Goal: Transaction & Acquisition: Purchase product/service

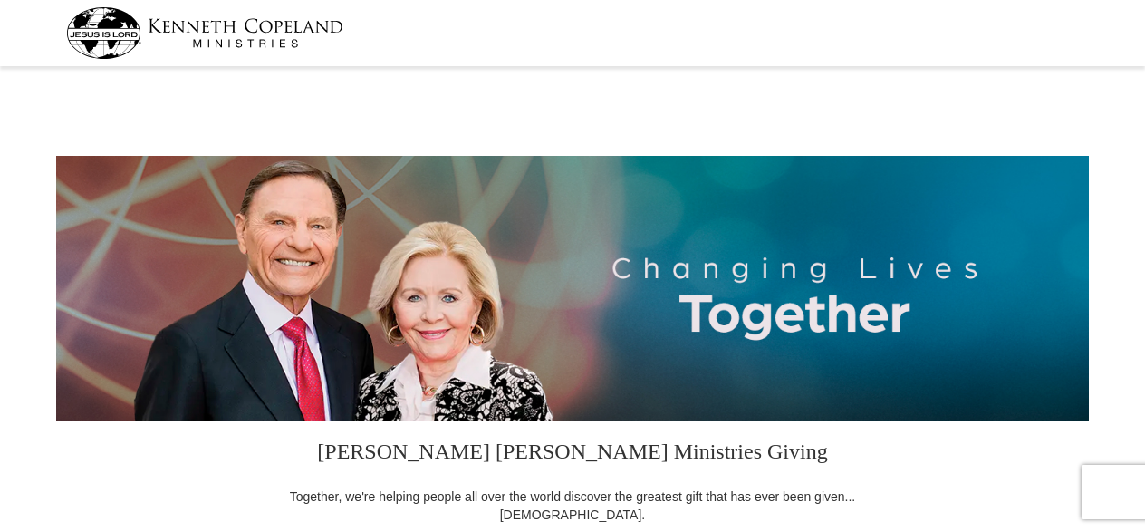
select select "VA"
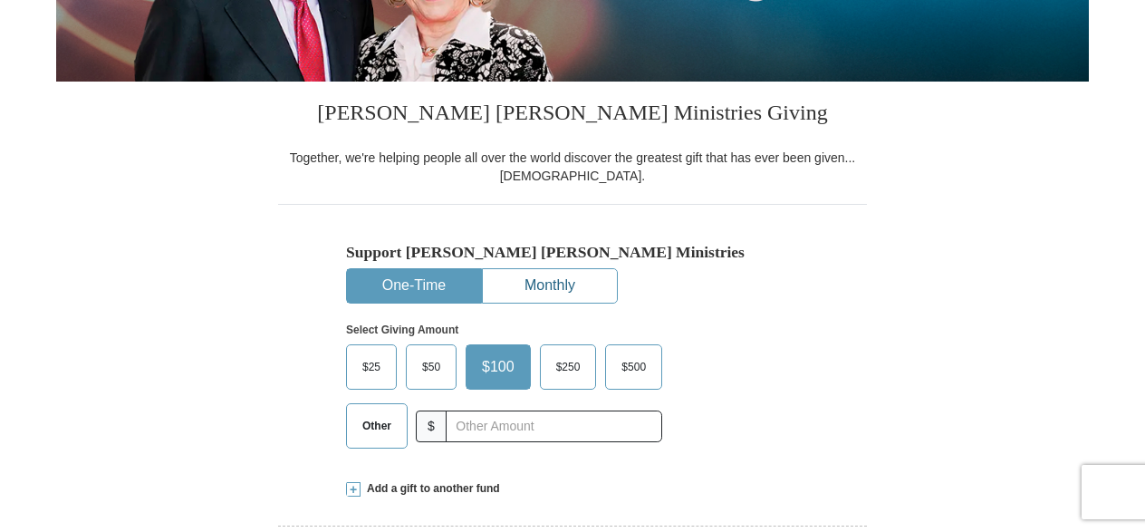
scroll to position [362, 0]
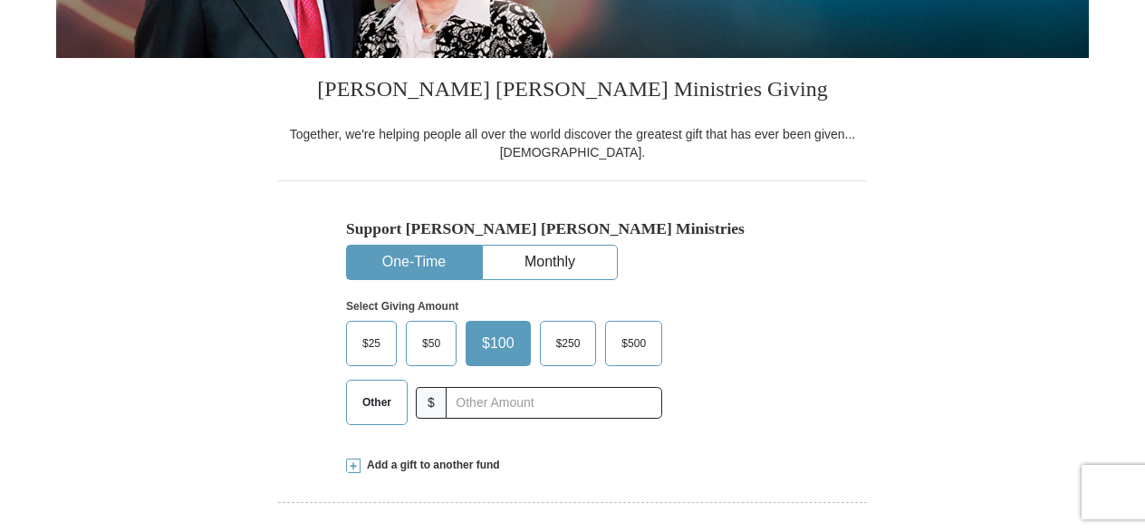
click at [436, 263] on button "One-Time" at bounding box center [414, 262] width 134 height 34
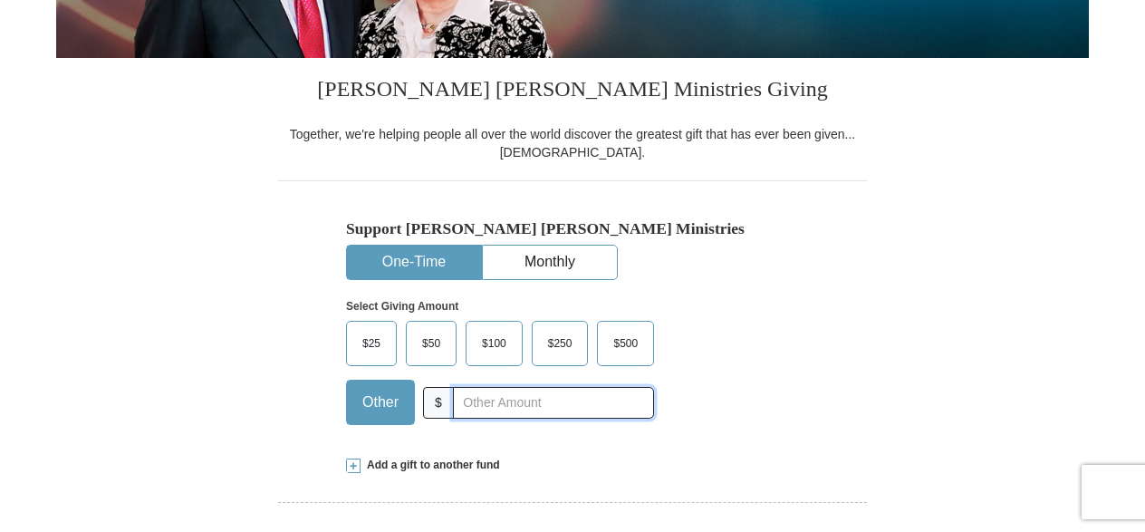
click at [620, 408] on input "text" at bounding box center [553, 403] width 201 height 32
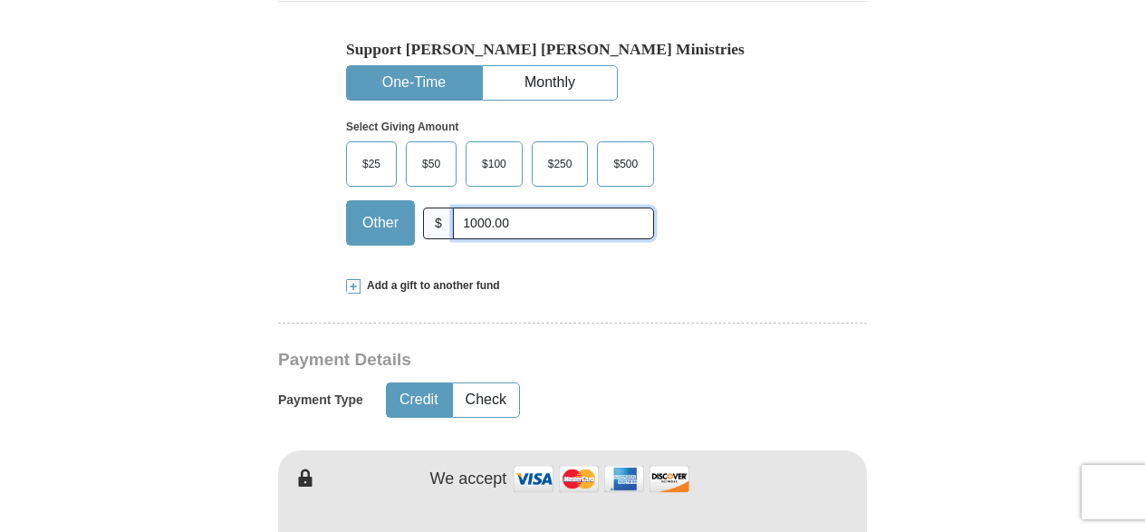
scroll to position [543, 0]
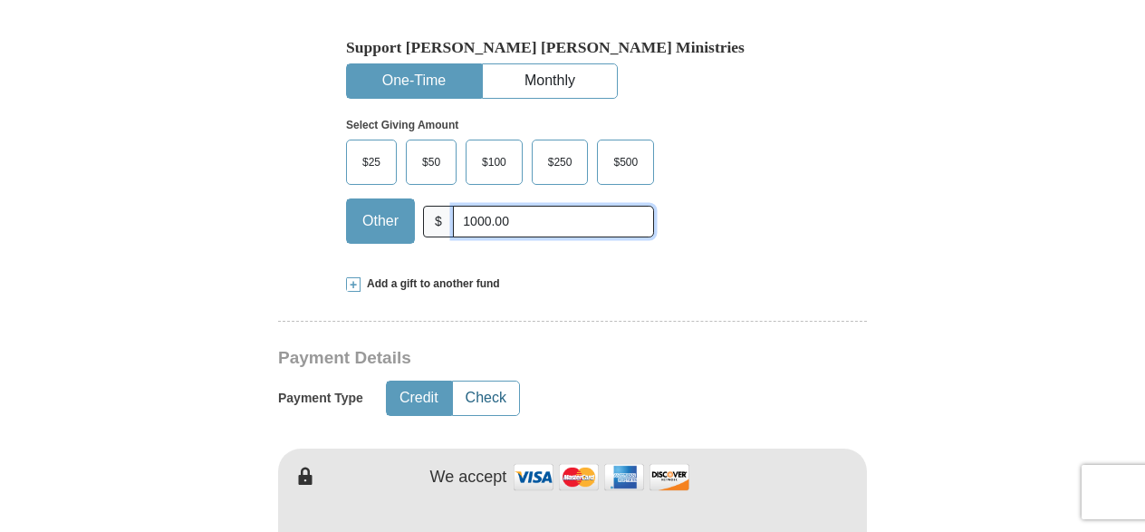
type input "1000.00"
click at [489, 396] on button "Check" at bounding box center [486, 398] width 66 height 34
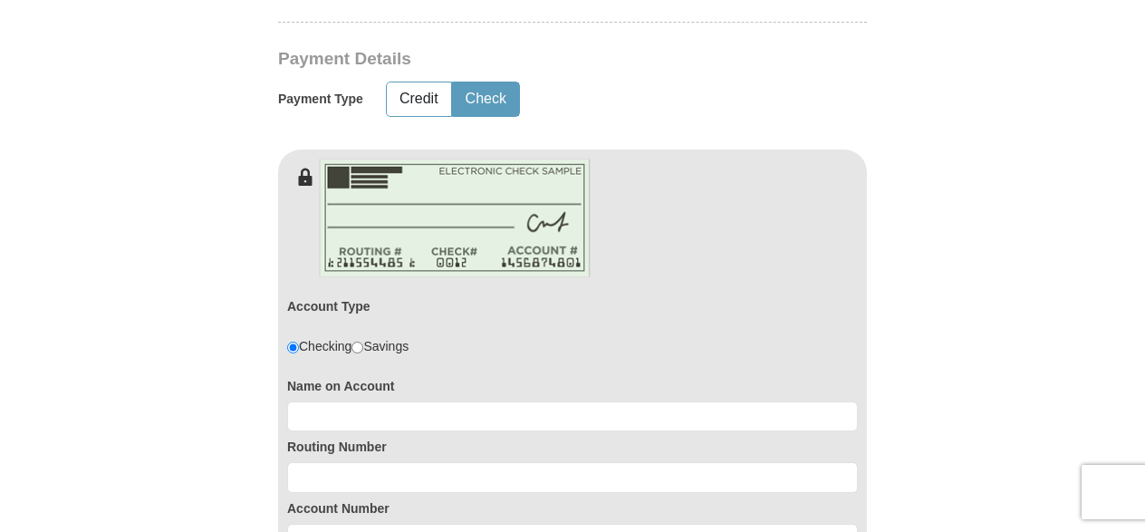
scroll to position [996, 0]
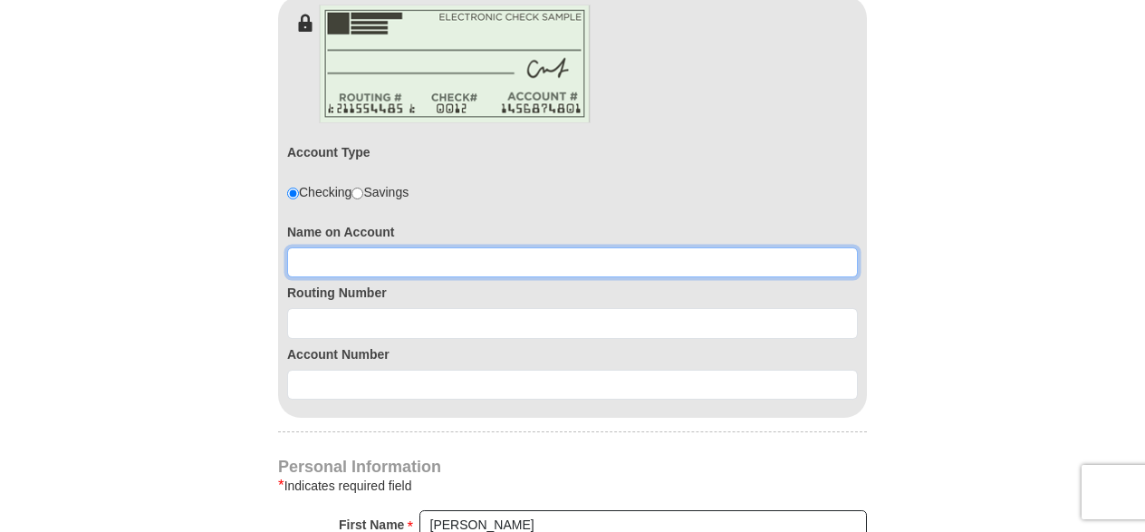
click at [471, 263] on input at bounding box center [572, 262] width 571 height 31
type input "[PERSON_NAME]"
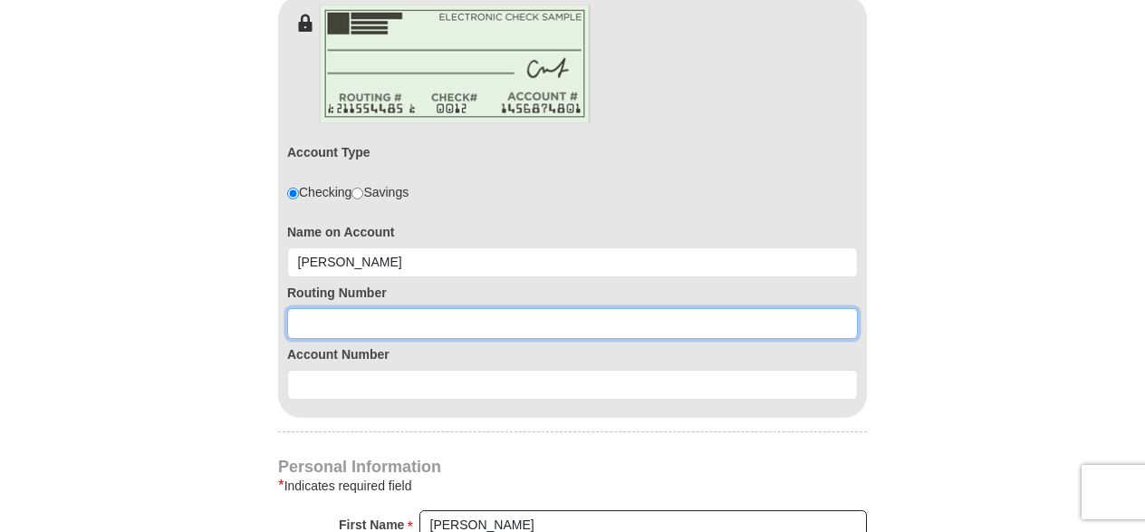
click at [431, 322] on input at bounding box center [572, 323] width 571 height 31
type input "055002707"
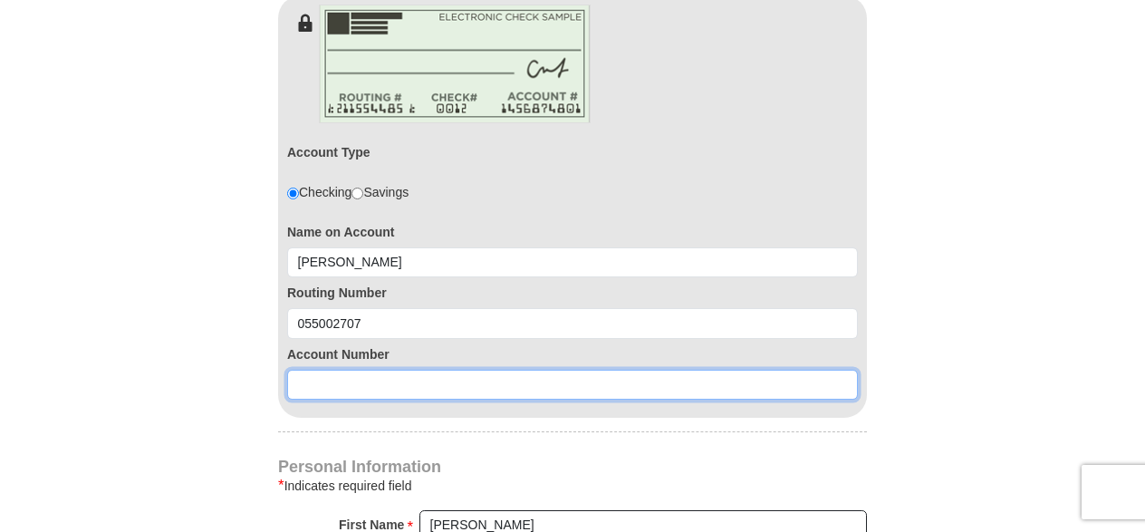
click at [329, 380] on input at bounding box center [572, 385] width 571 height 31
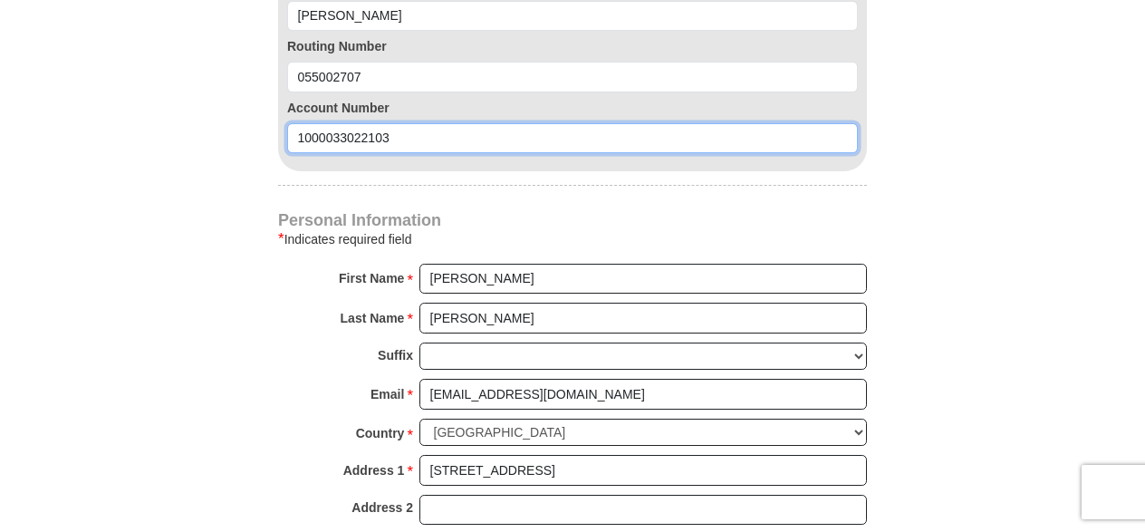
scroll to position [1268, 0]
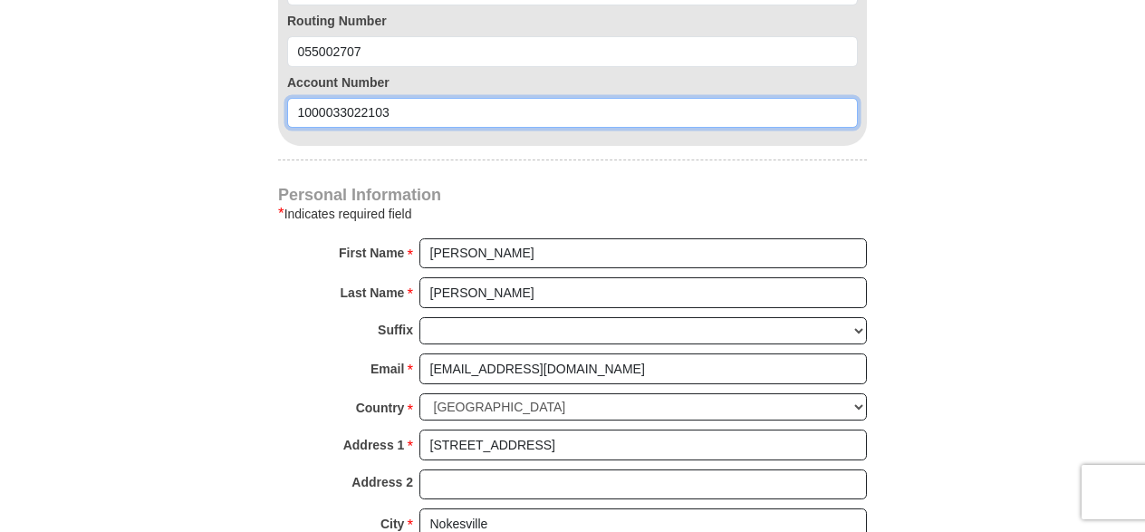
type input "1000033022103"
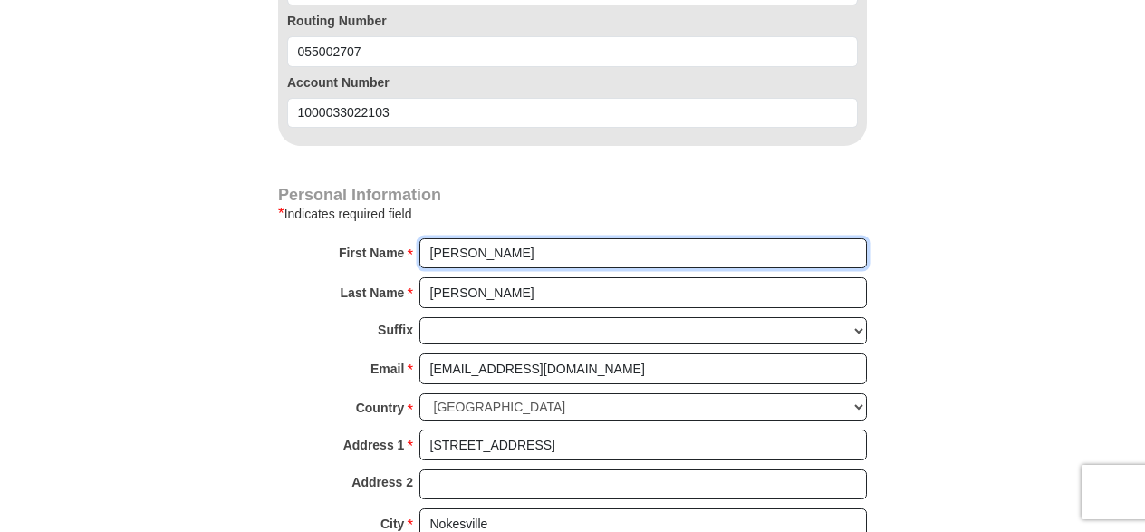
click at [534, 246] on input "[PERSON_NAME]" at bounding box center [642, 253] width 447 height 31
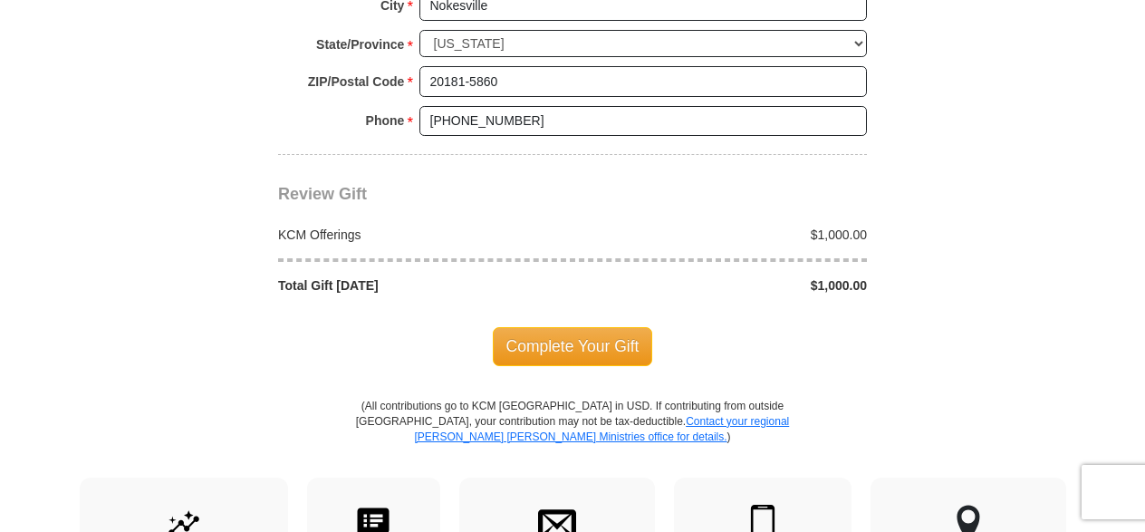
scroll to position [1812, 0]
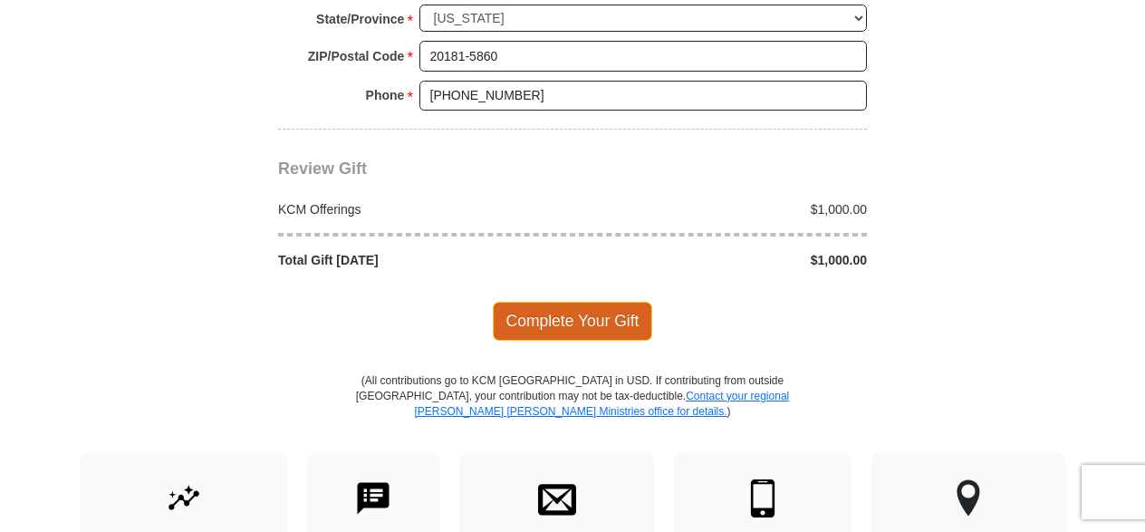
type input "[PERSON_NAME]"
click at [565, 305] on span "Complete Your Gift" at bounding box center [573, 321] width 160 height 38
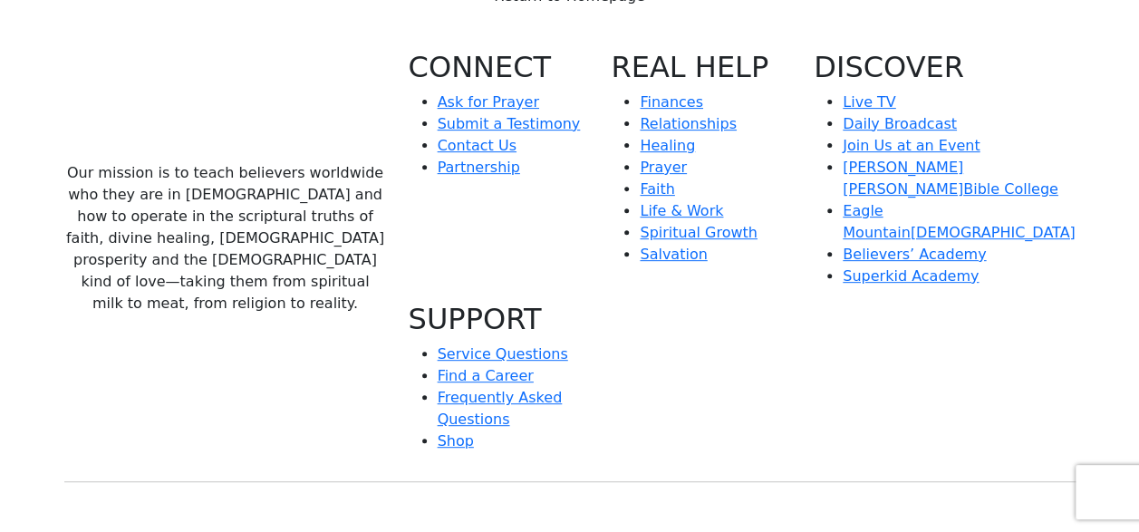
scroll to position [272, 0]
